Goal: Transaction & Acquisition: Purchase product/service

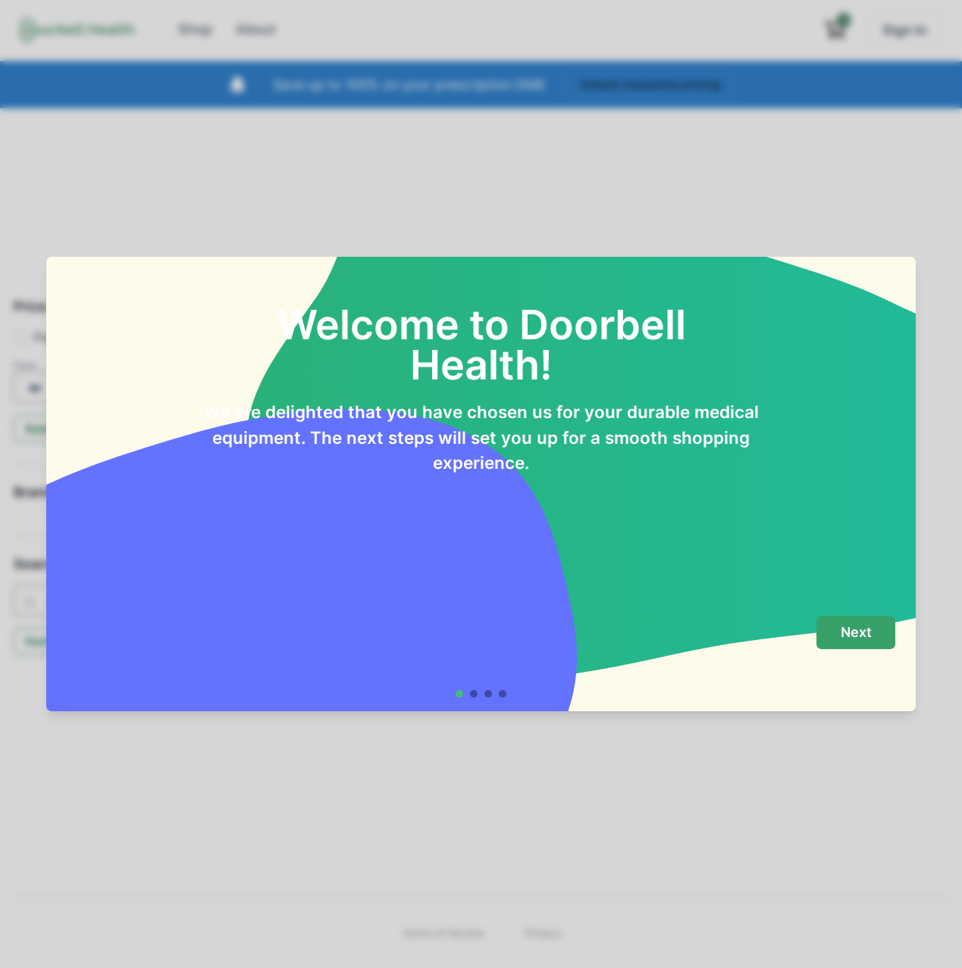
click at [848, 636] on p "Next" at bounding box center [855, 632] width 31 height 17
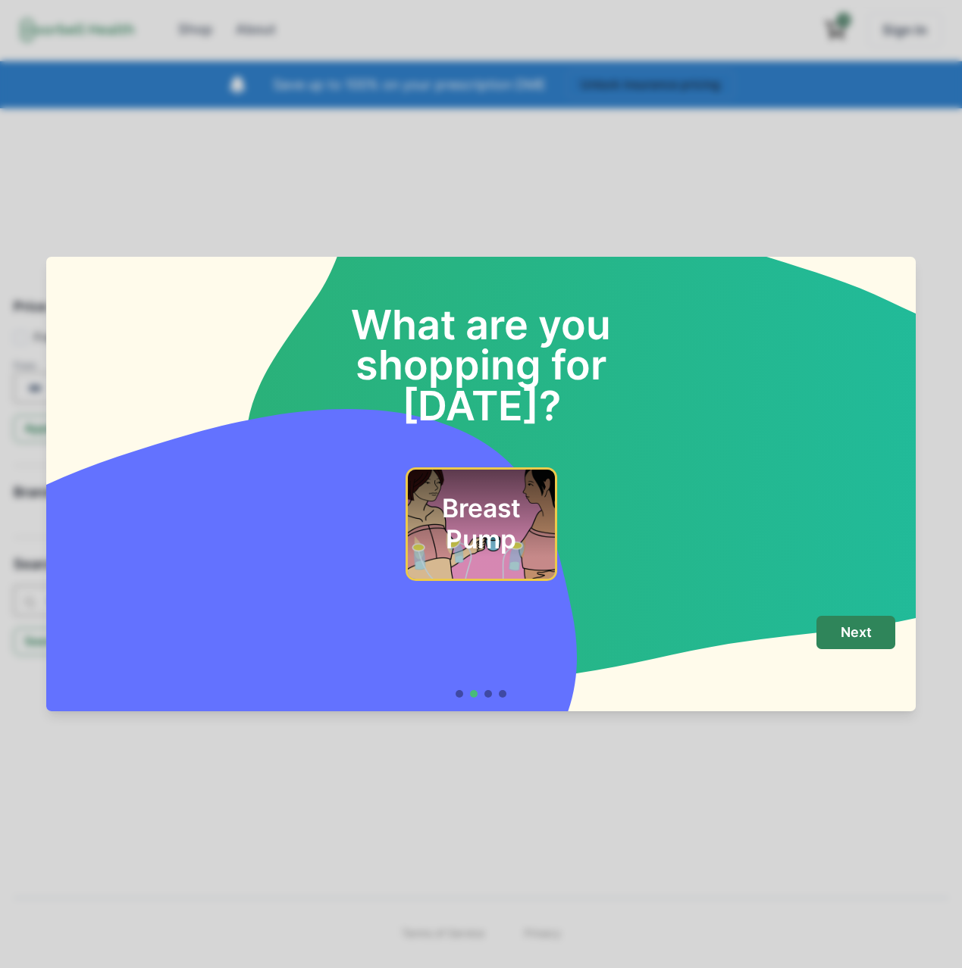
click at [446, 493] on h2 "Breast Pump" at bounding box center [480, 523] width 106 height 61
click at [876, 634] on button "Next" at bounding box center [855, 633] width 79 height 34
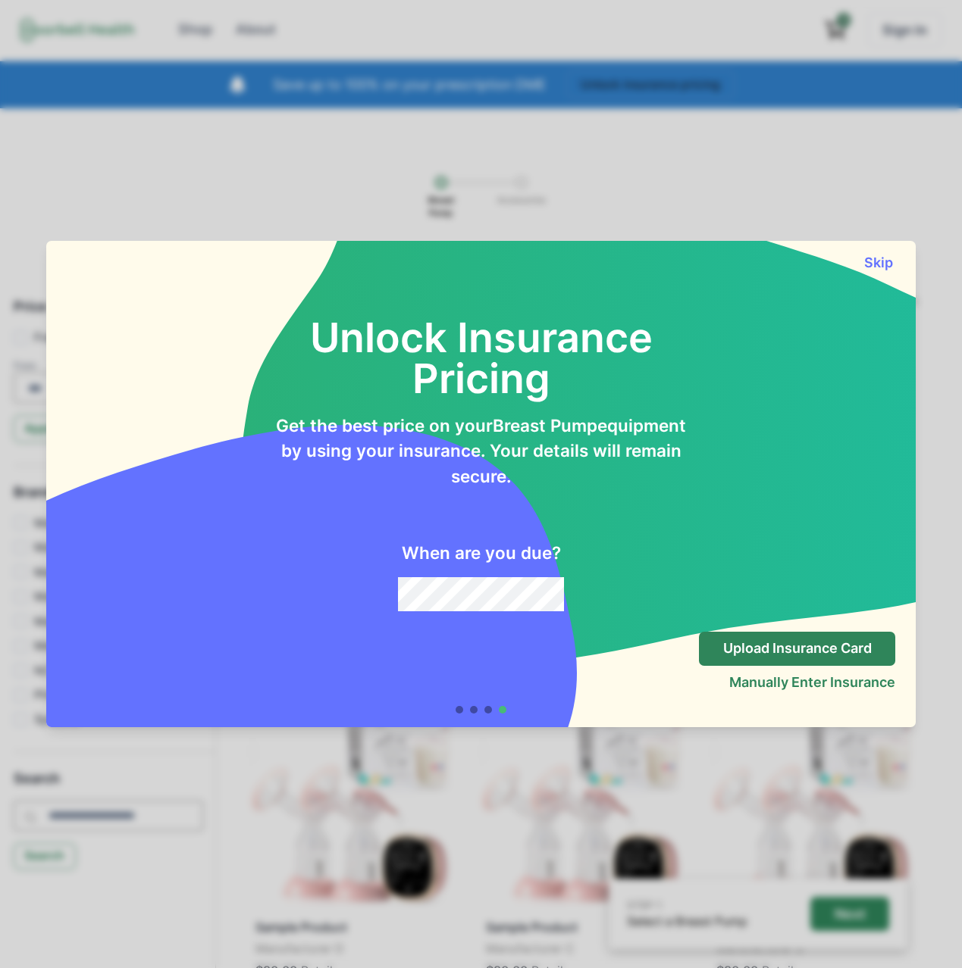
click at [860, 269] on div "Skip" at bounding box center [480, 256] width 869 height 30
click at [878, 265] on button "Skip" at bounding box center [878, 263] width 34 height 16
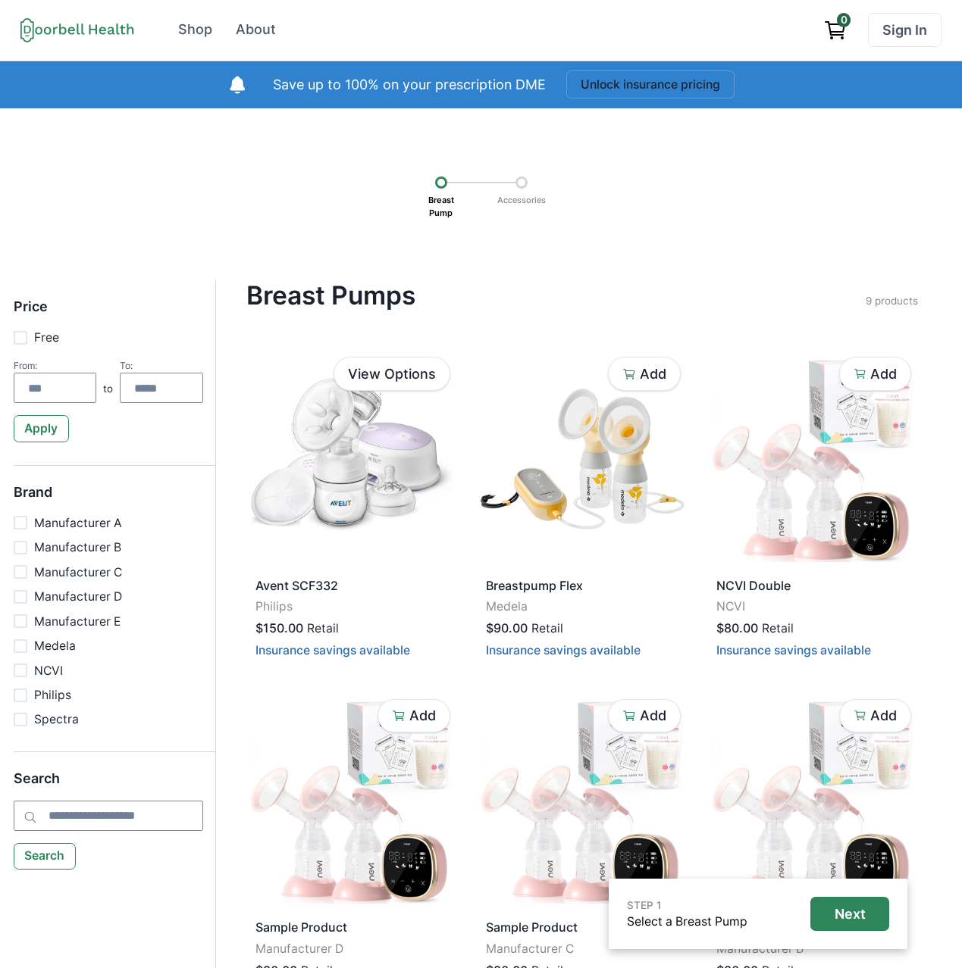
click at [519, 187] on div at bounding box center [521, 183] width 12 height 12
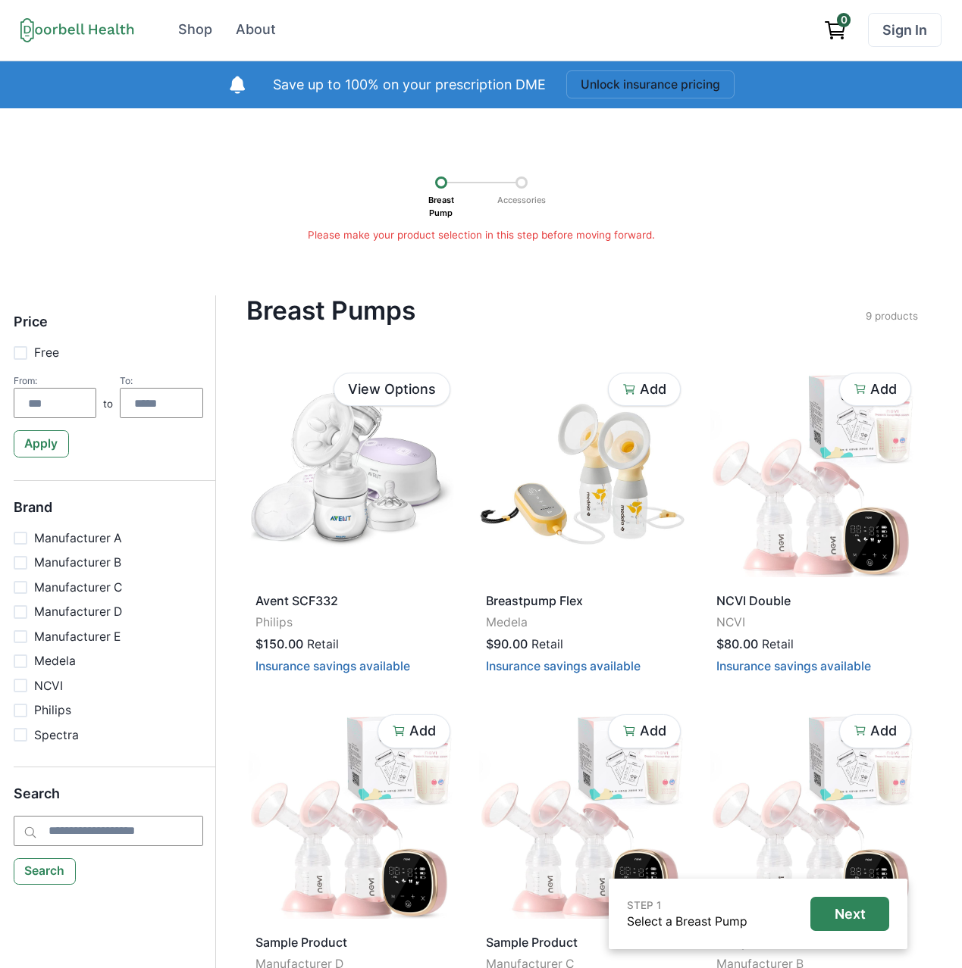
click at [481, 200] on div "Breast Pump Accessories" at bounding box center [481, 194] width 153 height 66
click at [493, 196] on p "Accessories" at bounding box center [521, 200] width 59 height 23
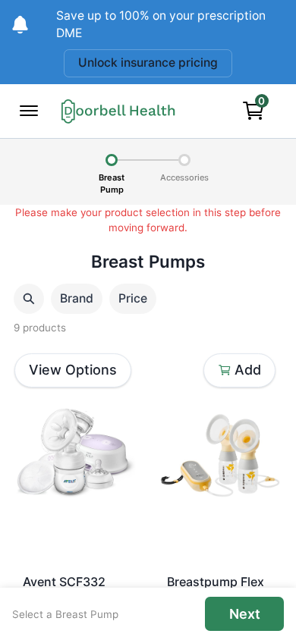
click at [108, 163] on div at bounding box center [111, 160] width 12 height 12
click at [109, 188] on p "Breast Pump" at bounding box center [111, 184] width 36 height 36
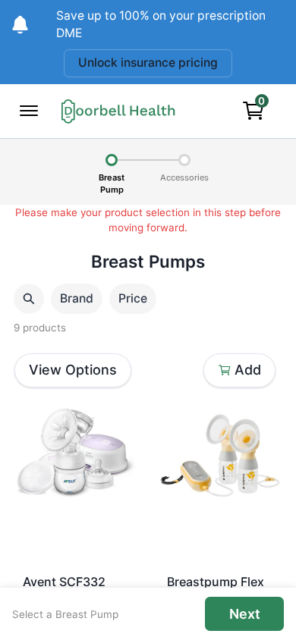
click at [109, 188] on p "Breast Pump" at bounding box center [111, 184] width 36 height 36
click at [183, 162] on div at bounding box center [184, 160] width 12 height 12
click at [140, 159] on div at bounding box center [154, 160] width 61 height 2
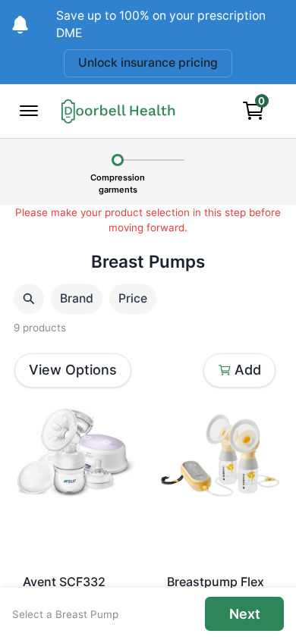
click at [164, 160] on div at bounding box center [154, 160] width 61 height 2
click at [130, 166] on p "Compression garments" at bounding box center [117, 184] width 65 height 36
click at [95, 183] on p "Compression garments" at bounding box center [117, 184] width 65 height 36
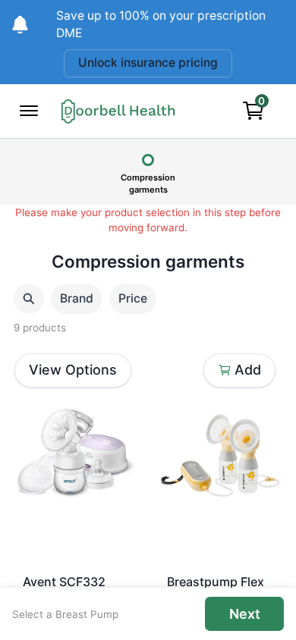
click at [139, 286] on div "Price" at bounding box center [132, 298] width 47 height 30
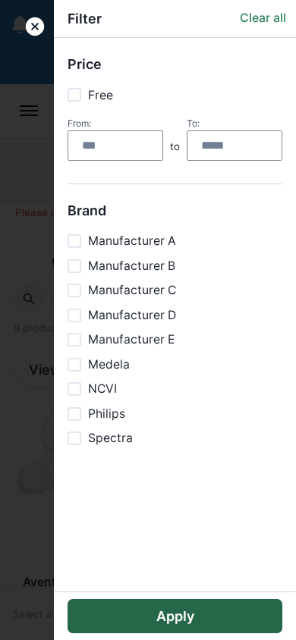
click at [32, 27] on icon at bounding box center [35, 26] width 18 height 18
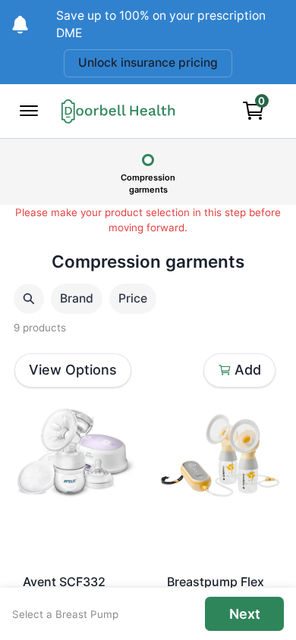
click at [139, 300] on p "Price" at bounding box center [132, 298] width 47 height 18
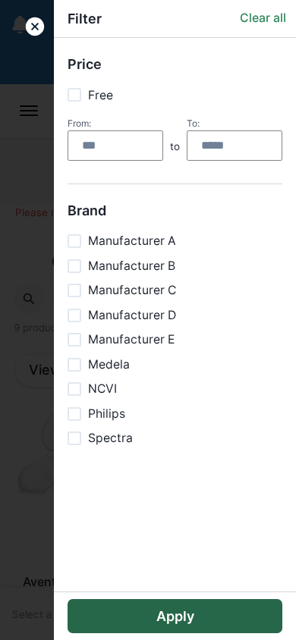
click at [36, 28] on icon at bounding box center [34, 26] width 23 height 23
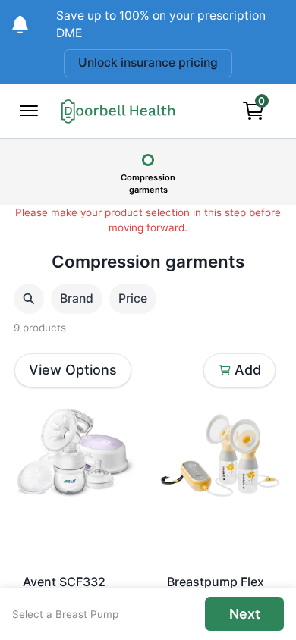
click at [27, 299] on icon at bounding box center [29, 299] width 14 height 14
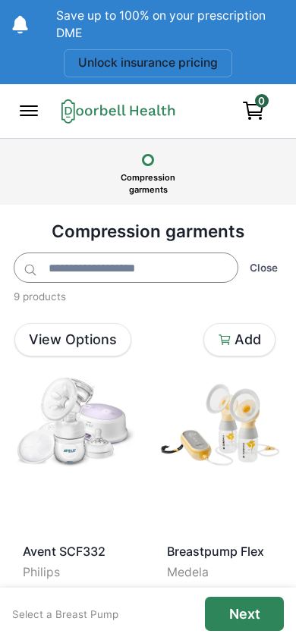
click at [261, 268] on button "Close" at bounding box center [263, 268] width 37 height 20
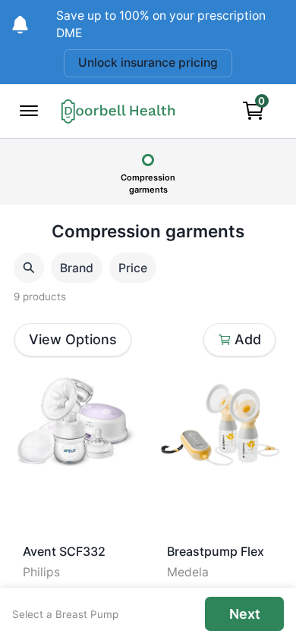
click at [130, 264] on p "Price" at bounding box center [132, 268] width 47 height 18
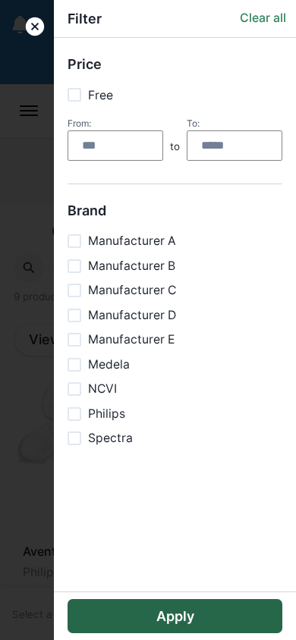
click at [39, 27] on icon at bounding box center [35, 26] width 18 height 18
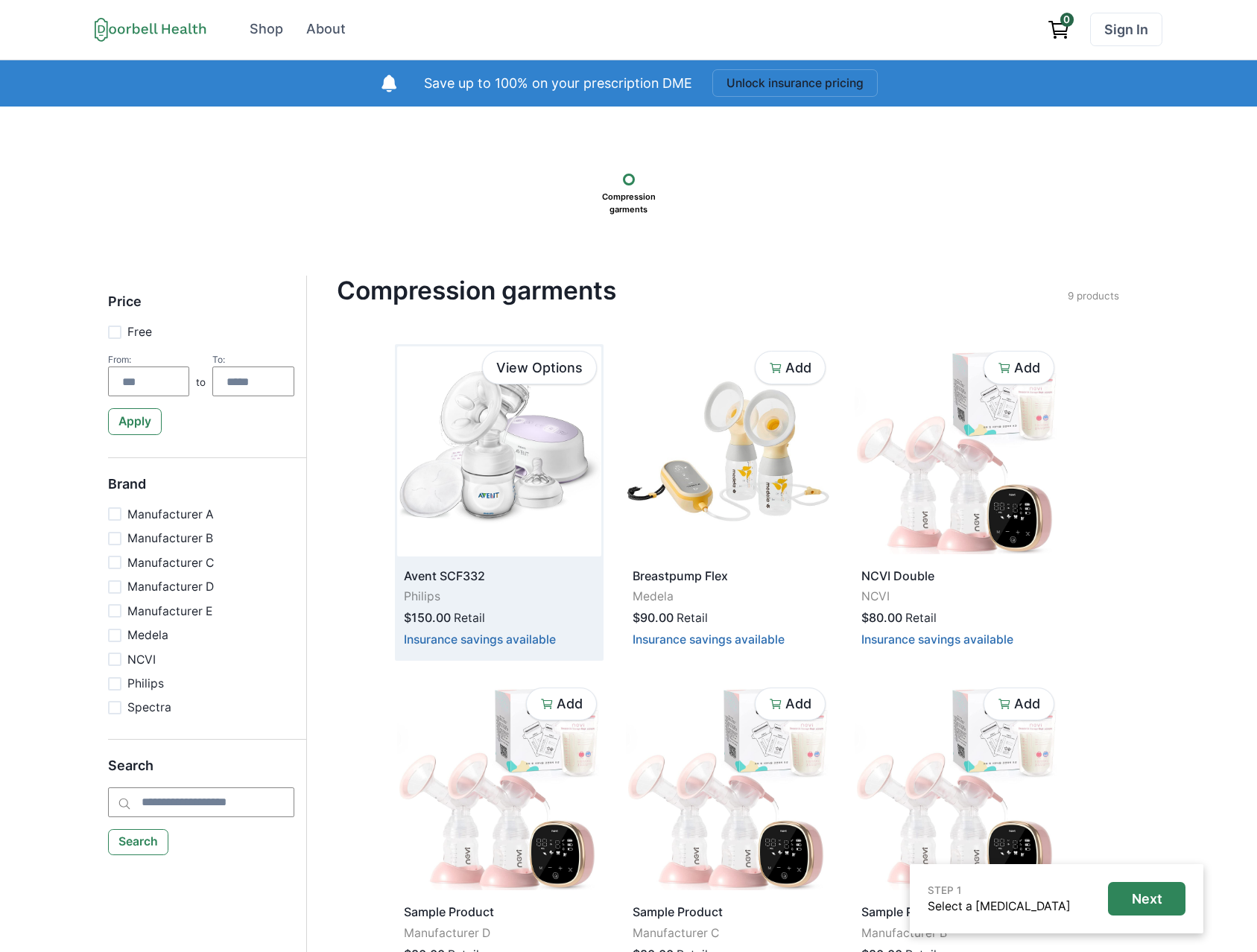
click at [491, 463] on img at bounding box center [500, 451] width 205 height 210
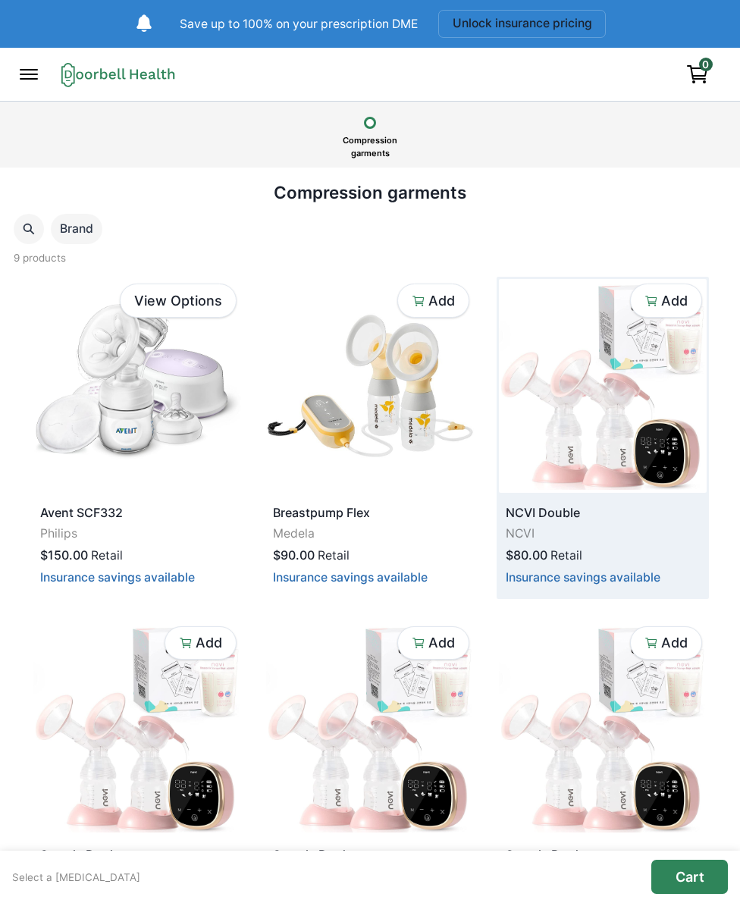
click at [684, 868] on p "Cart" at bounding box center [689, 876] width 29 height 17
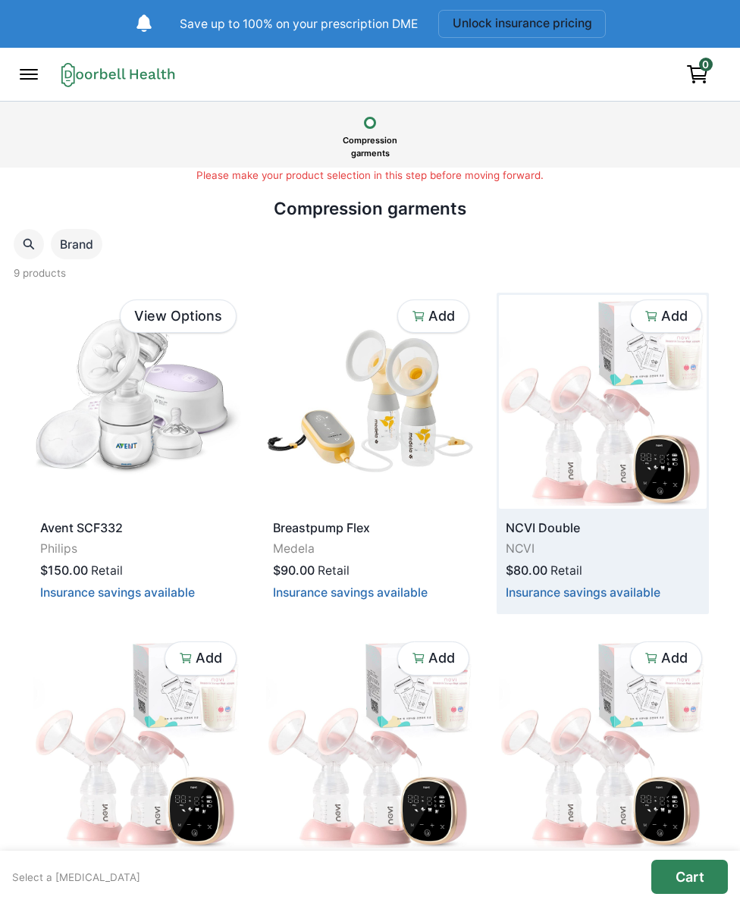
click at [684, 868] on p "Cart" at bounding box center [689, 876] width 29 height 17
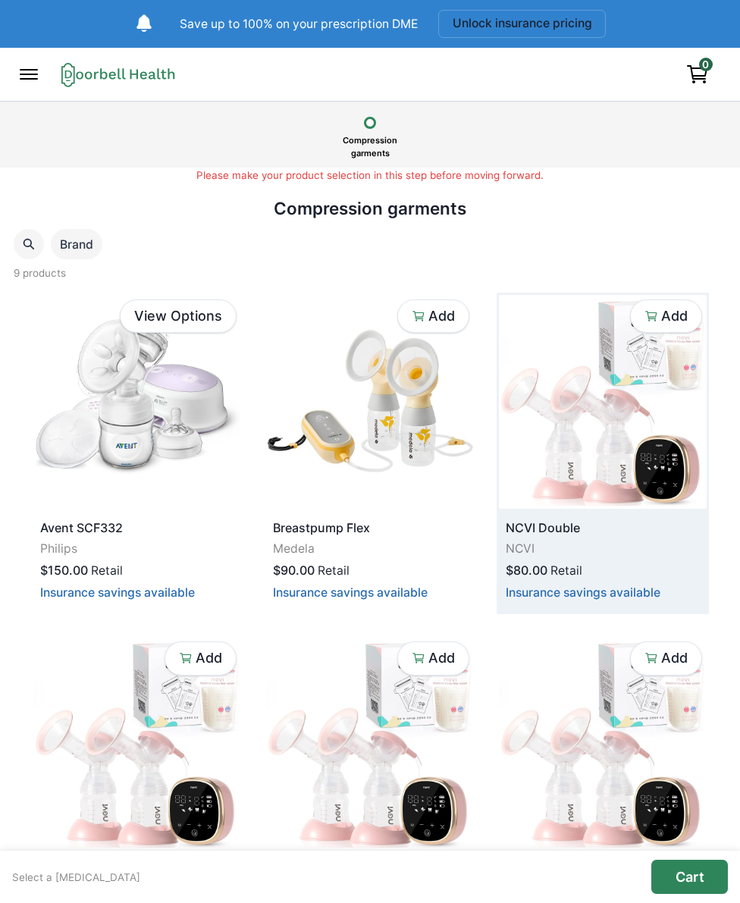
click at [415, 318] on icon "button" at bounding box center [418, 316] width 14 height 14
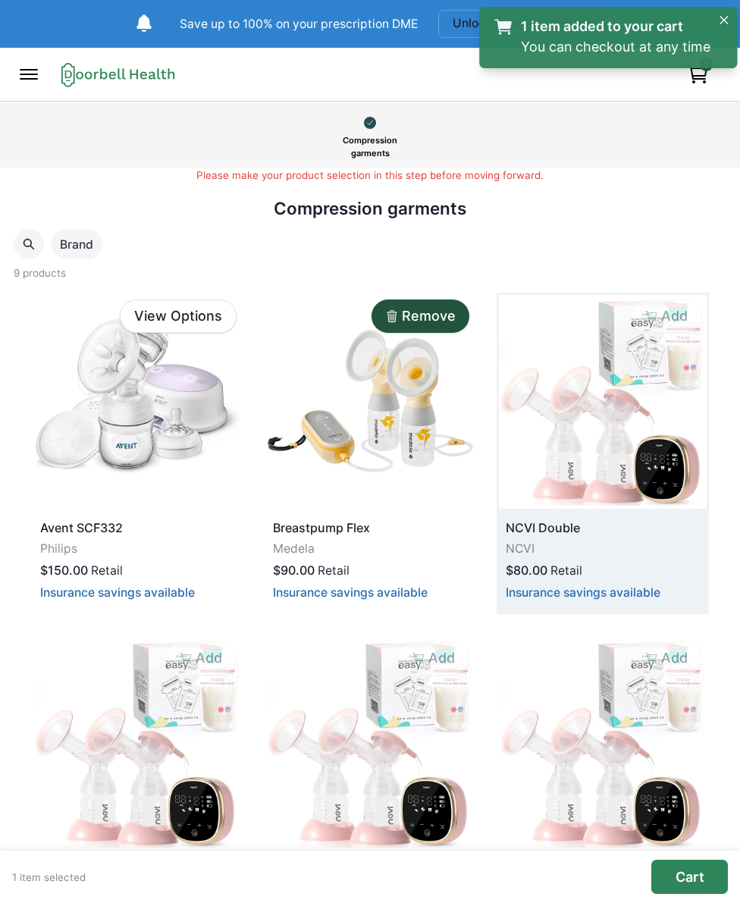
click at [706, 883] on button "Cart" at bounding box center [689, 876] width 77 height 34
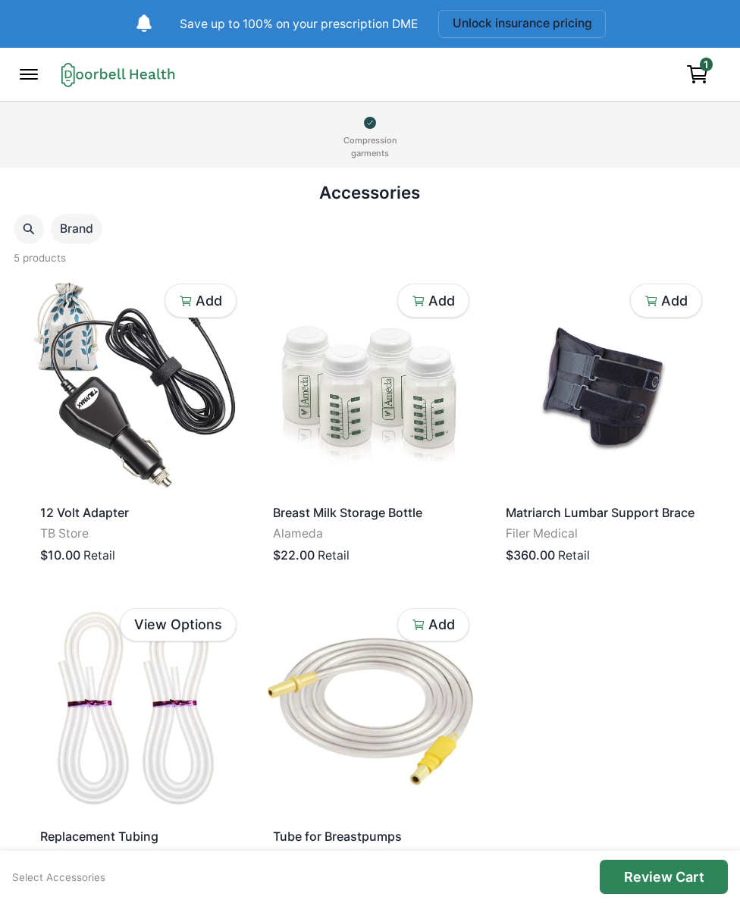
click at [344, 405] on img at bounding box center [370, 386] width 208 height 214
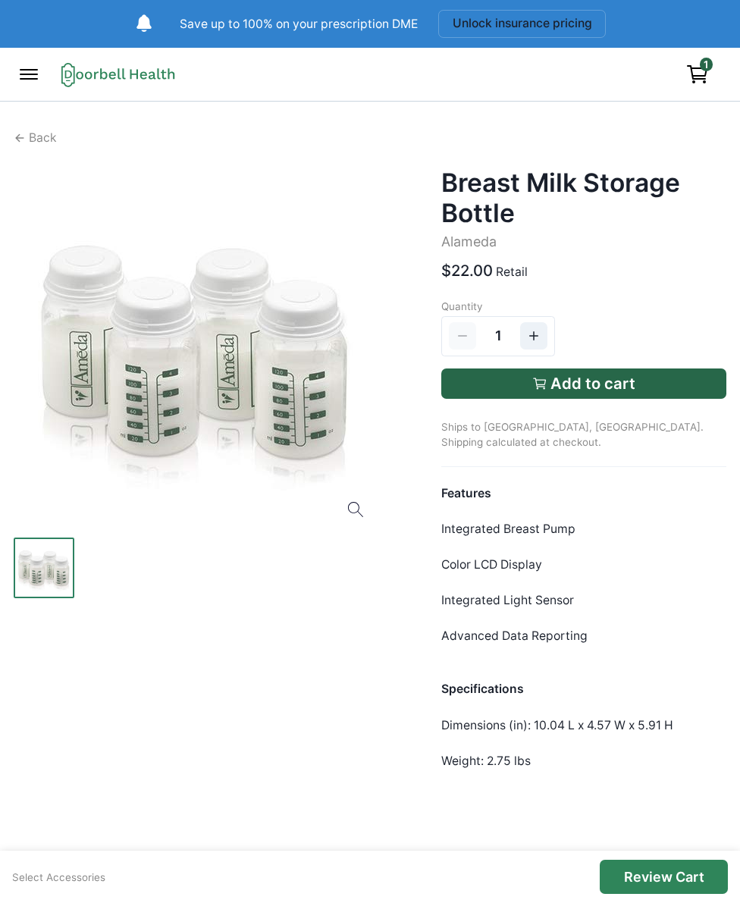
click at [214, 336] on div at bounding box center [196, 349] width 364 height 364
click at [36, 136] on p "Back" at bounding box center [43, 138] width 28 height 18
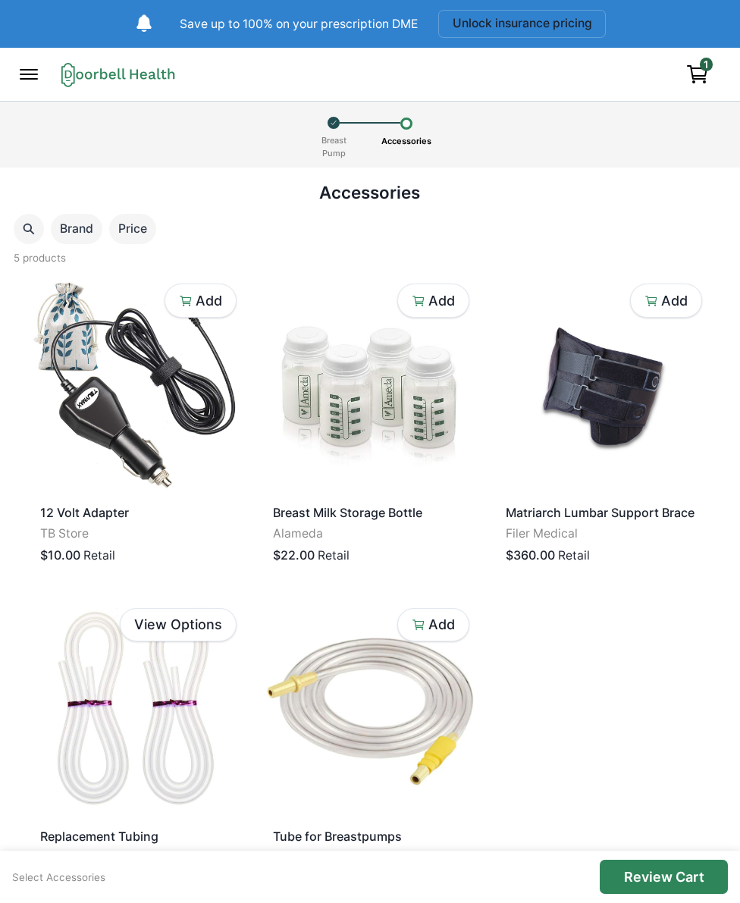
click at [296, 702] on img at bounding box center [370, 710] width 208 height 214
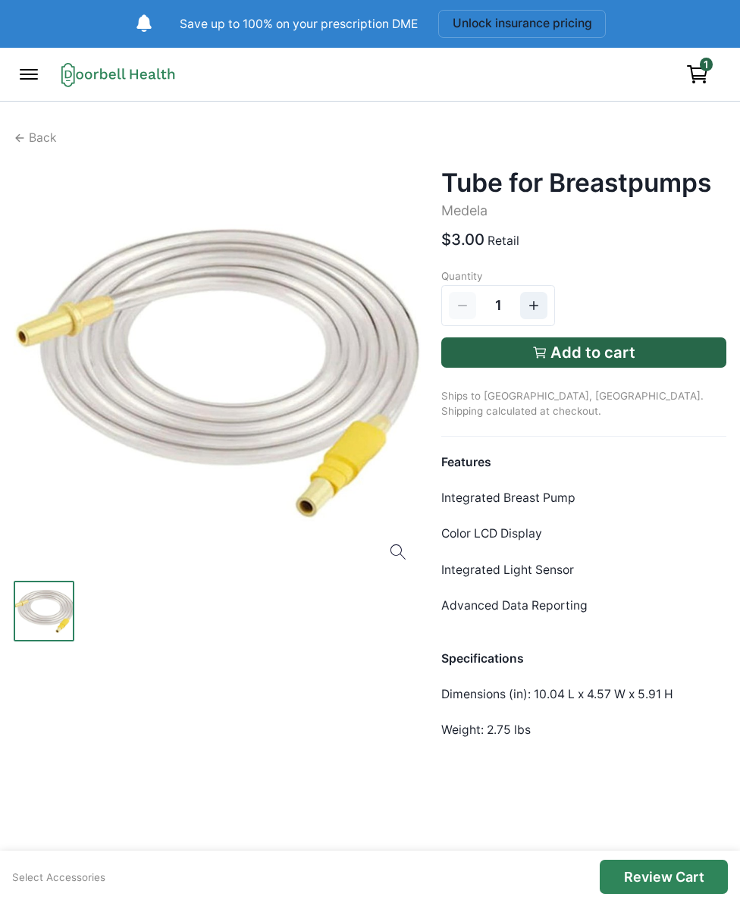
click at [49, 133] on p "Back" at bounding box center [43, 138] width 28 height 18
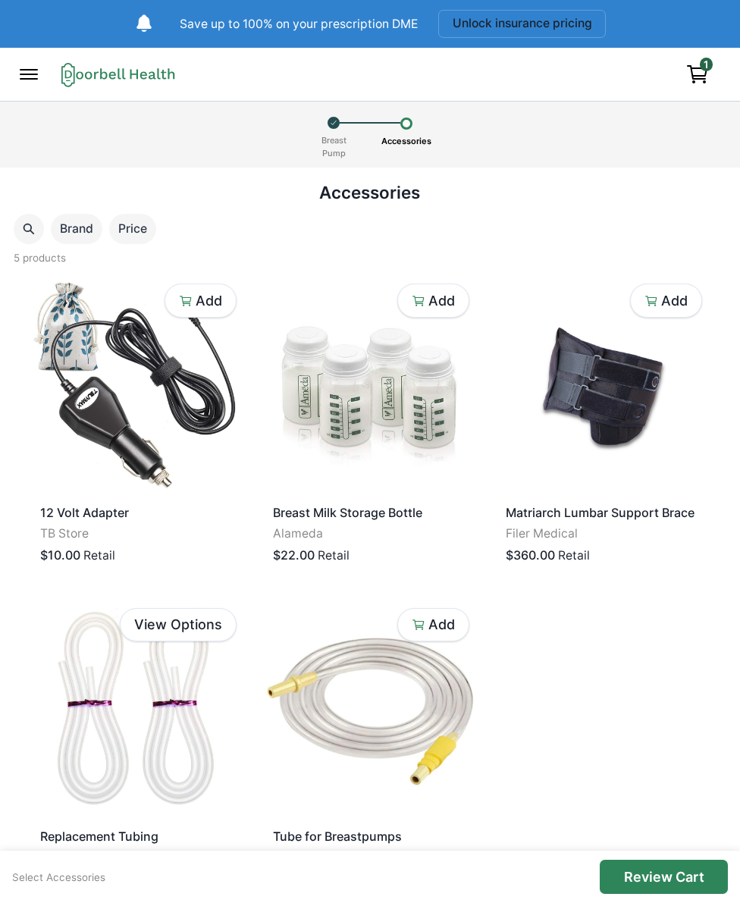
scroll to position [68, 0]
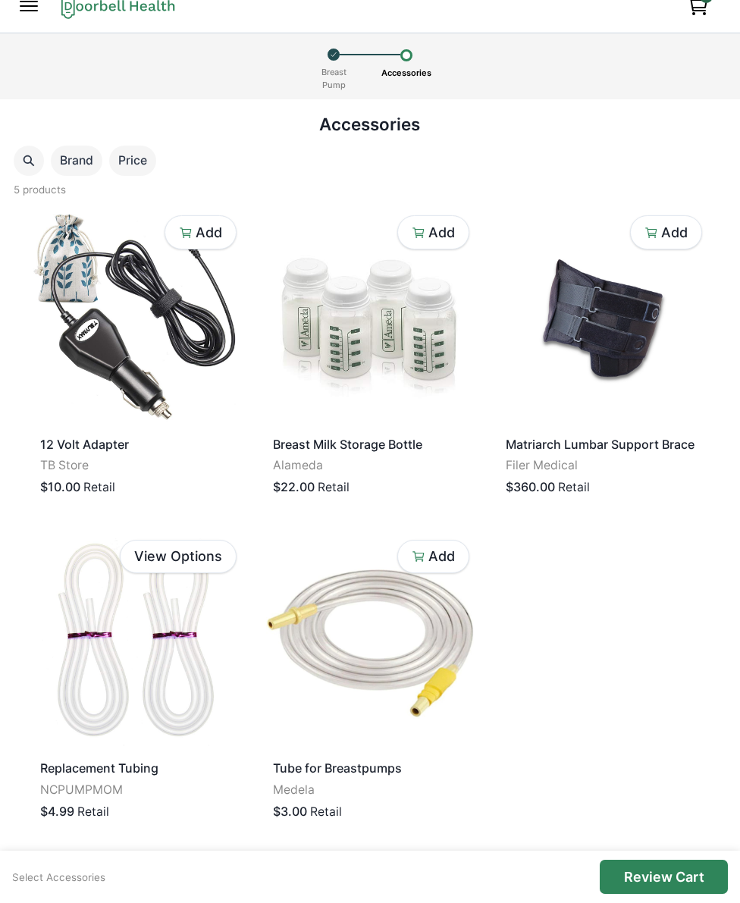
click at [61, 879] on link "Select Accessories" at bounding box center [58, 877] width 93 height 12
click at [687, 883] on p "Review Cart" at bounding box center [664, 876] width 80 height 17
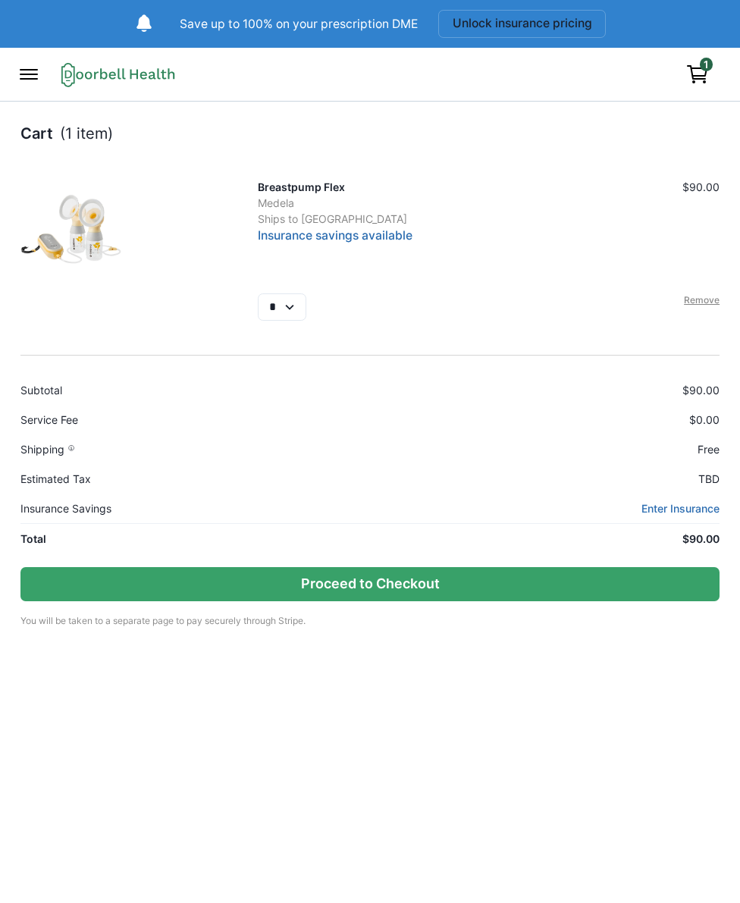
click at [285, 315] on select "*" at bounding box center [282, 306] width 48 height 27
click at [667, 508] on link "Enter Insurance" at bounding box center [680, 508] width 78 height 16
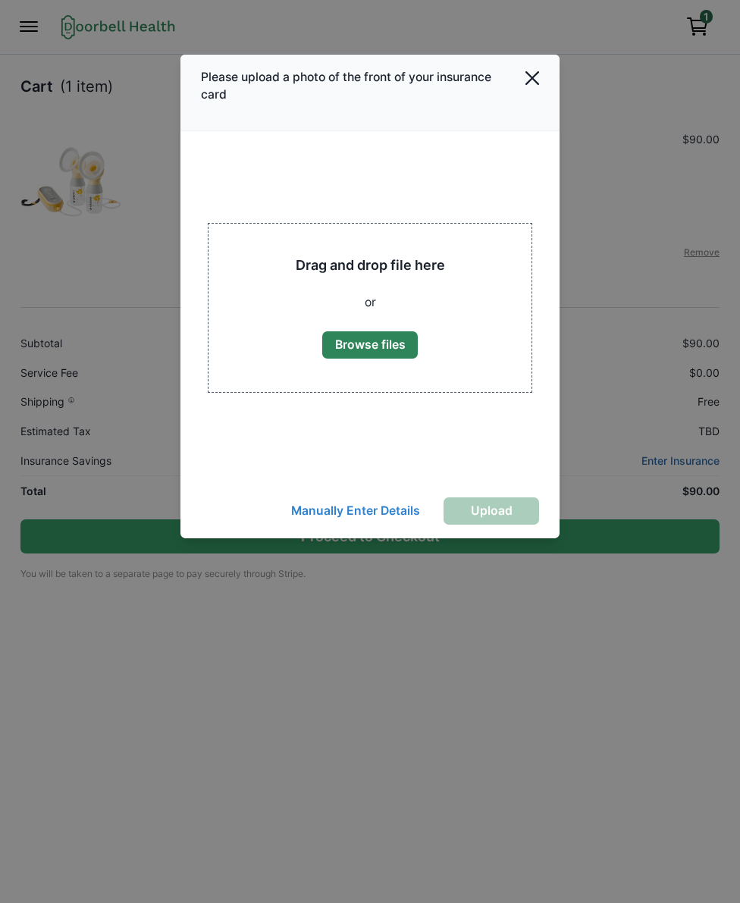
click at [614, 725] on div "Please upload a photo of the front of your insurance card Drag and drop file he…" at bounding box center [370, 451] width 740 height 903
click at [534, 81] on icon "Close" at bounding box center [532, 78] width 14 height 14
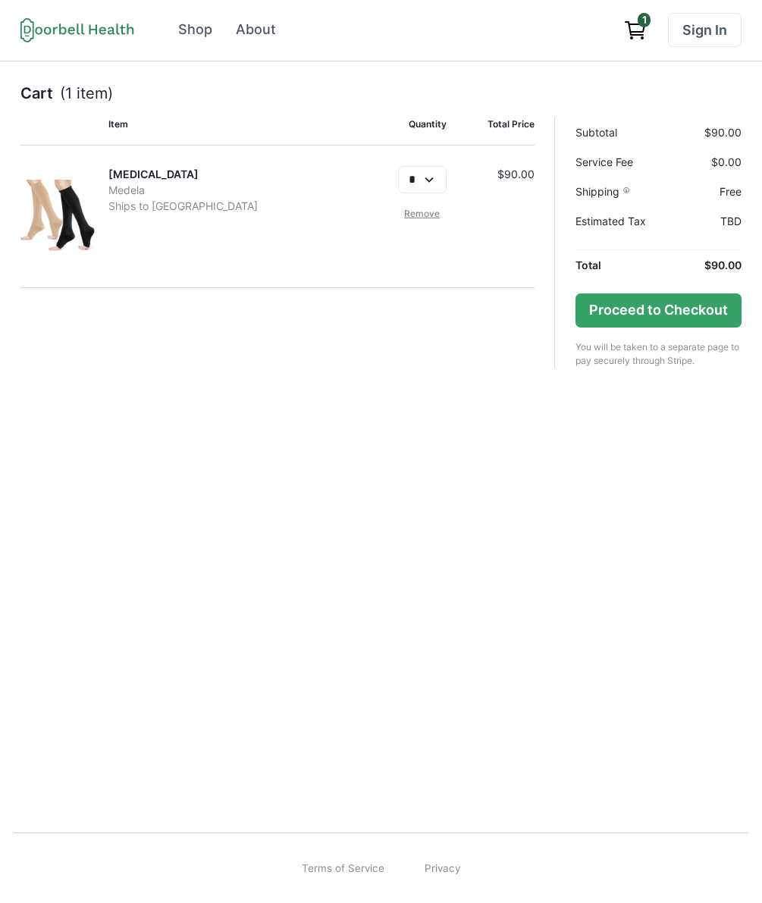
click at [127, 192] on p "Medela" at bounding box center [233, 190] width 250 height 16
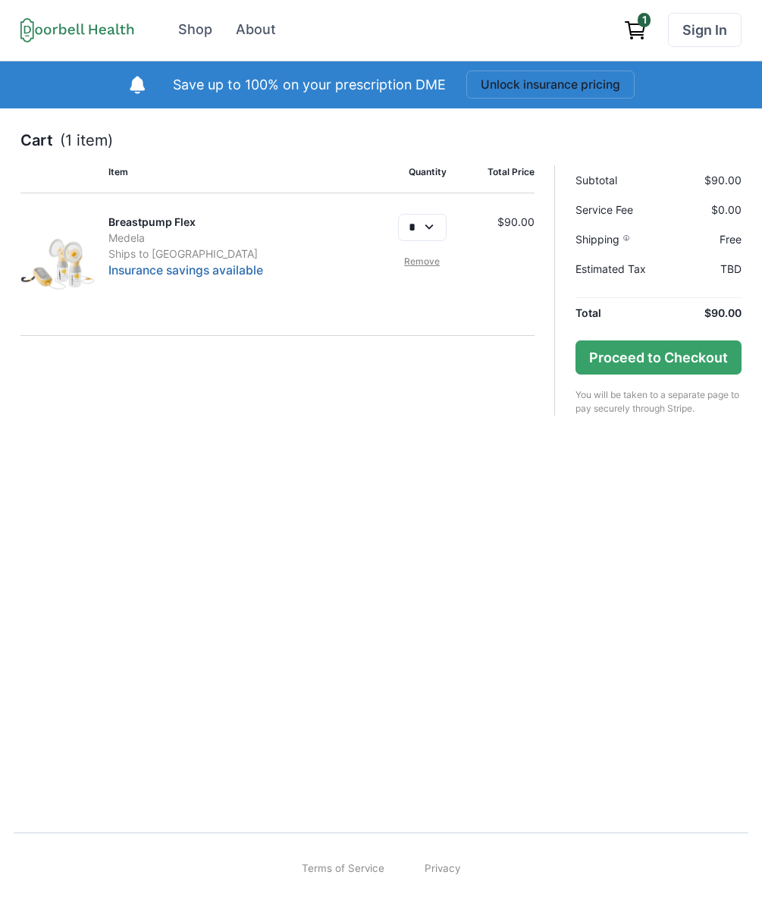
click at [89, 96] on div "Save up to 100% on your prescription DME Unlock insurance pricing" at bounding box center [381, 85] width 762 height 48
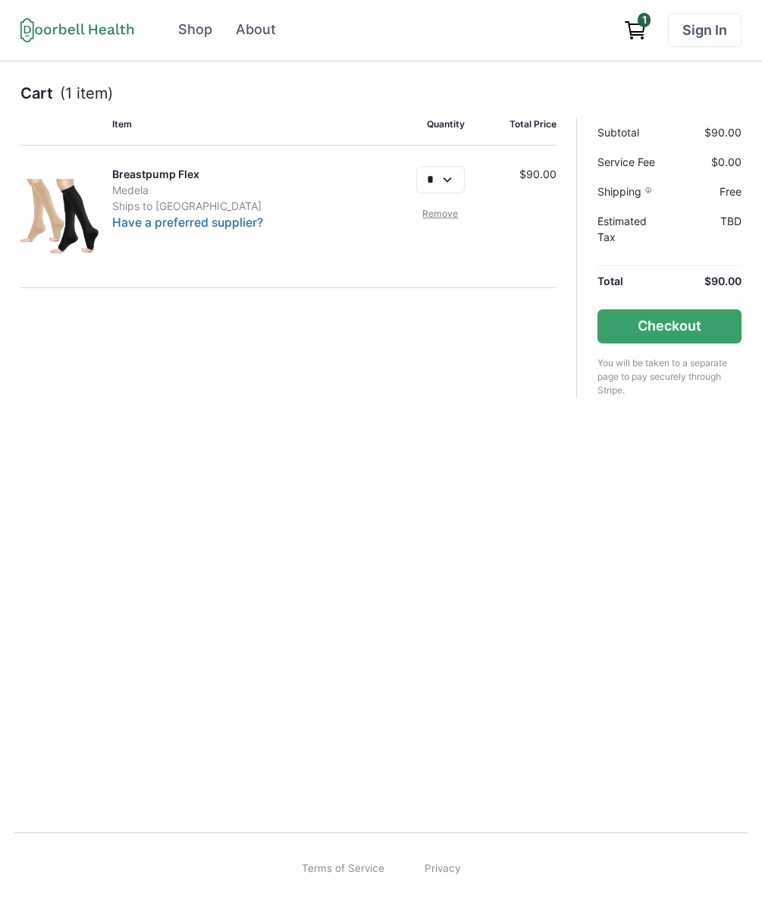
click at [563, 546] on div "Cart (1 item) Item Quantity Total Price Breastpump Flex Medela Ships to [GEOGRA…" at bounding box center [381, 433] width 762 height 744
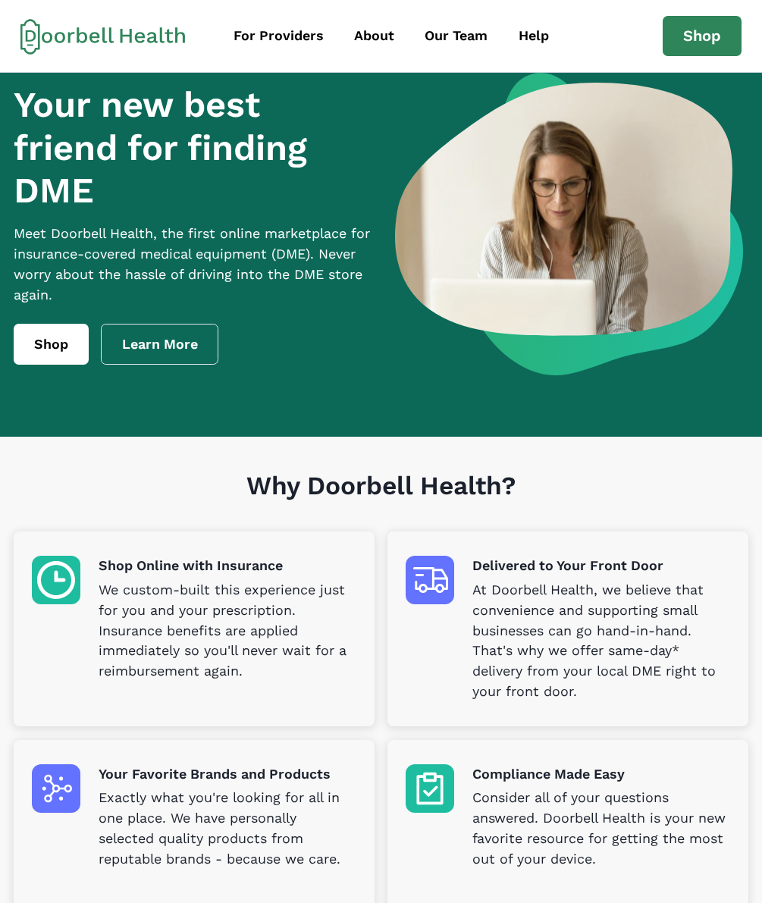
click at [696, 26] on link "Shop" at bounding box center [701, 36] width 79 height 41
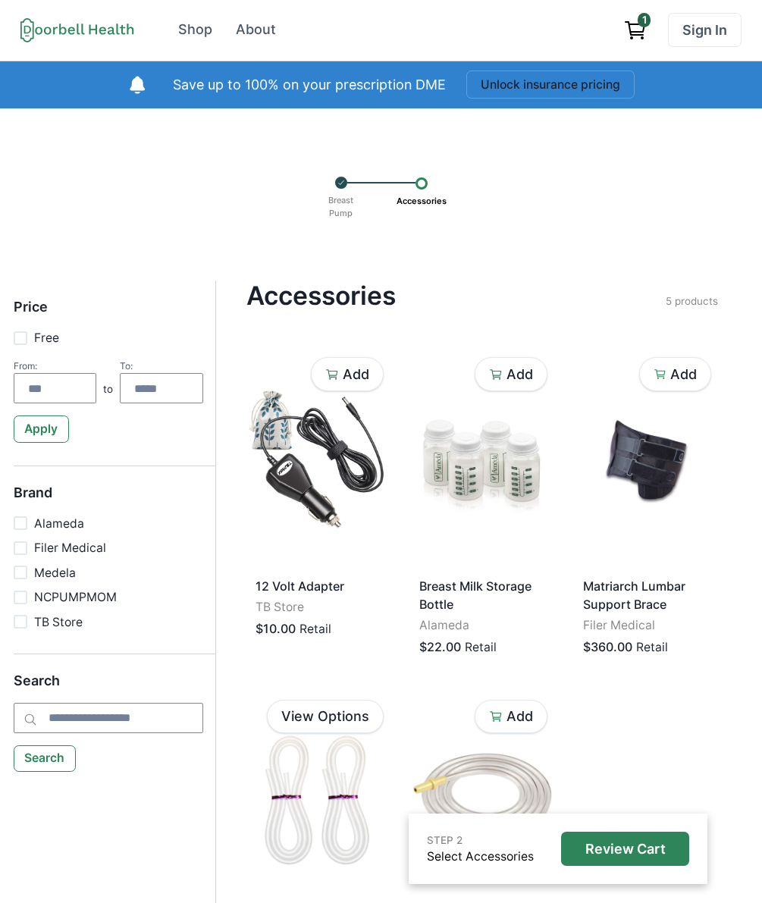
click at [340, 183] on icon at bounding box center [340, 183] width 5 height 4
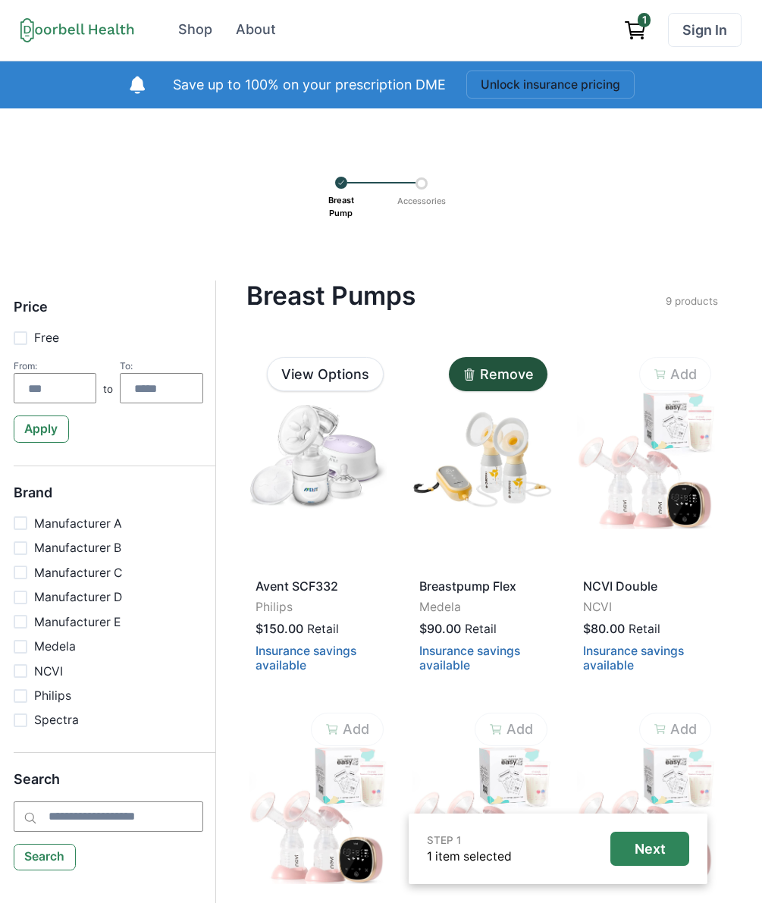
click at [431, 189] on p "Accessories" at bounding box center [421, 200] width 59 height 23
click at [411, 191] on p "Accessories" at bounding box center [421, 200] width 59 height 23
click at [419, 183] on div at bounding box center [421, 183] width 12 height 12
click at [422, 186] on div at bounding box center [421, 183] width 12 height 12
click at [416, 208] on p "Accessories" at bounding box center [421, 200] width 59 height 23
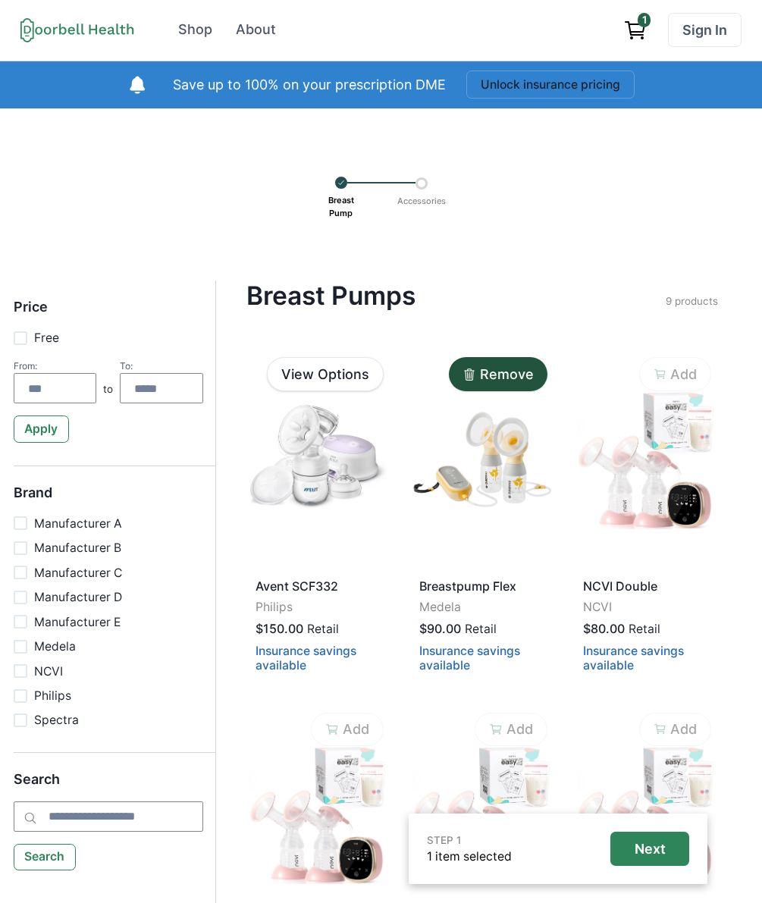
click at [421, 185] on div at bounding box center [421, 183] width 12 height 12
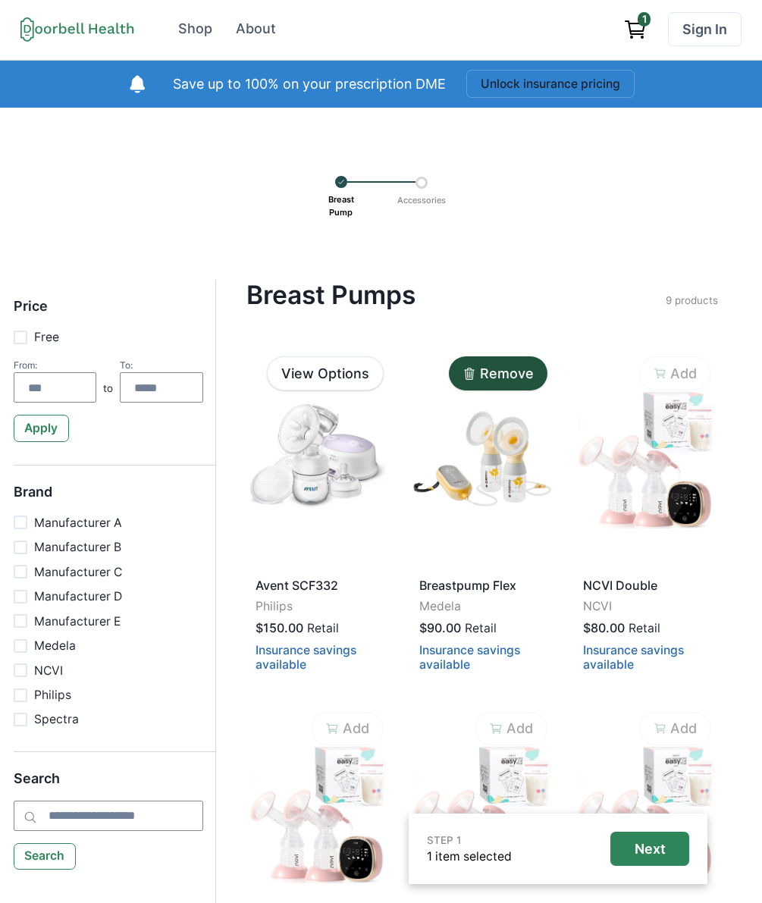
click at [420, 183] on div at bounding box center [421, 183] width 12 height 12
click at [646, 844] on p "Next" at bounding box center [649, 848] width 31 height 17
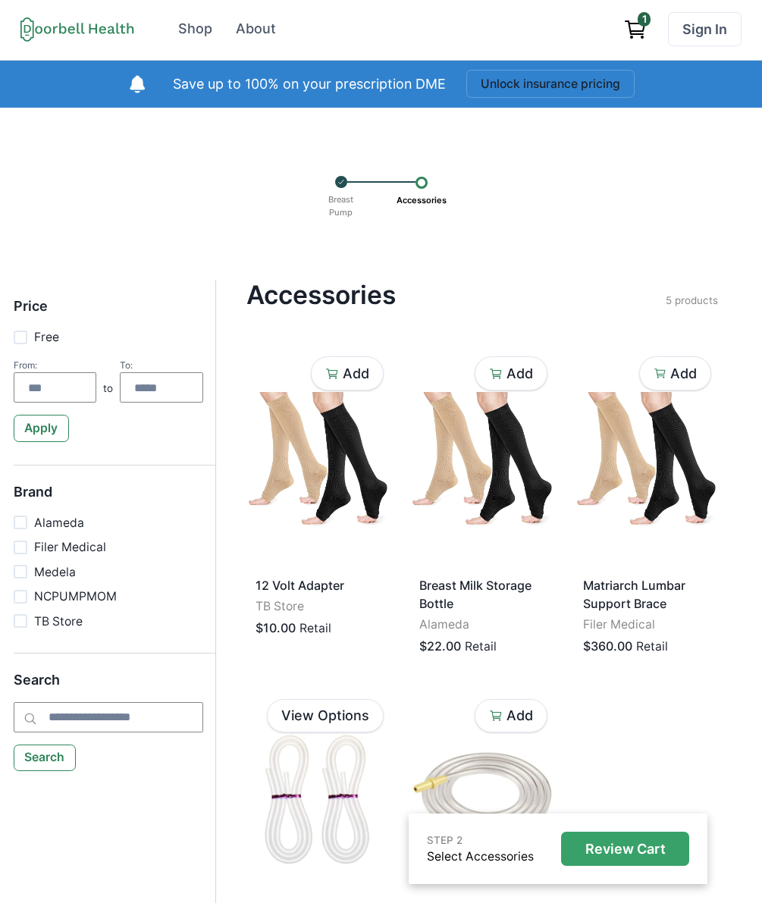
click at [318, 776] on img at bounding box center [318, 801] width 139 height 214
